Goal: Information Seeking & Learning: Learn about a topic

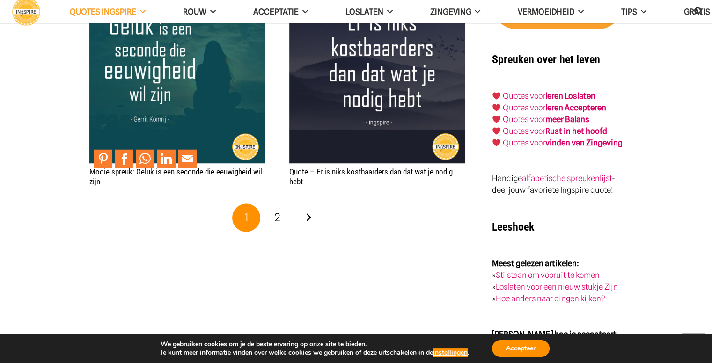
scroll to position [1638, 0]
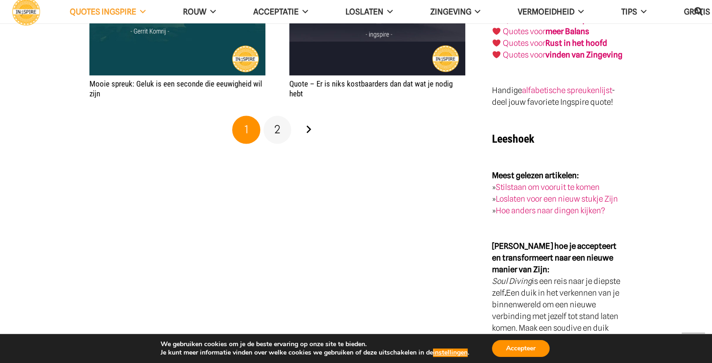
click at [276, 136] on span "2" at bounding box center [277, 130] width 6 height 14
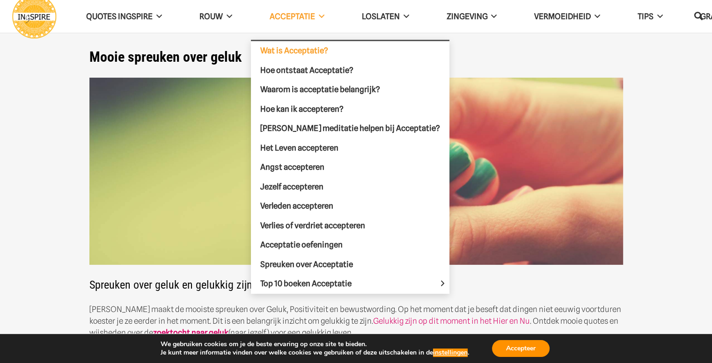
click at [307, 51] on span "Wat is Acceptatie?" at bounding box center [294, 50] width 68 height 9
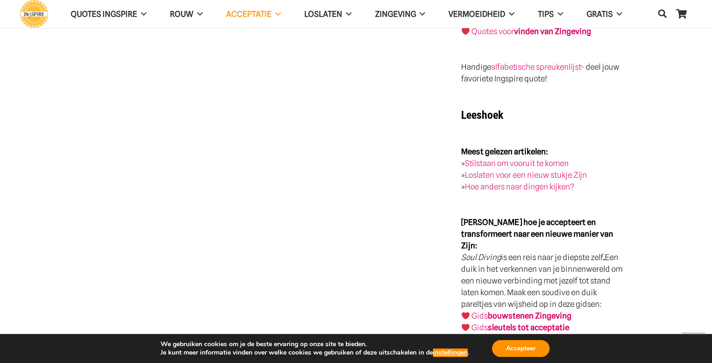
scroll to position [1498, 0]
